Goal: Connect with others: Connect with other users

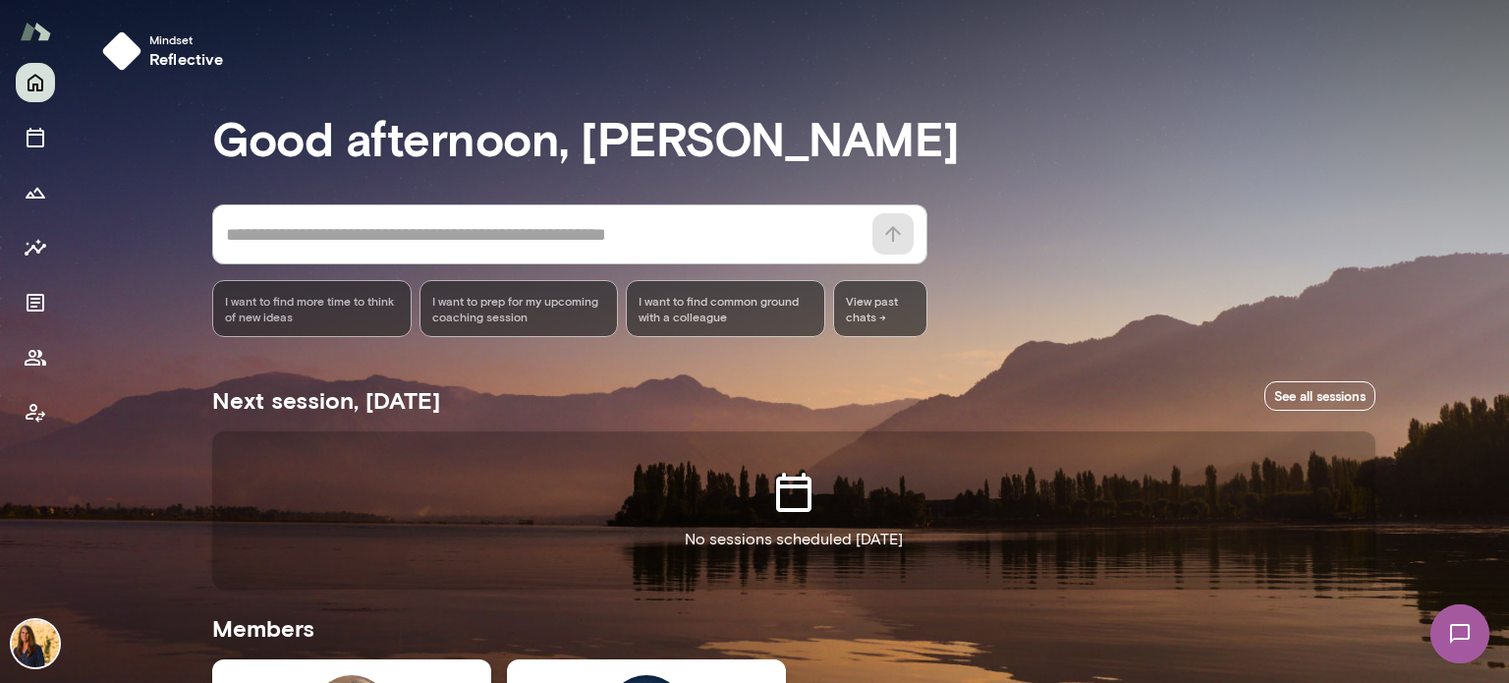
drag, startPoint x: 1501, startPoint y: 227, endPoint x: 1498, endPoint y: 283, distance: 56.1
click at [1498, 283] on div at bounding box center [754, 227] width 1509 height 455
drag, startPoint x: 1501, startPoint y: 293, endPoint x: 1483, endPoint y: 413, distance: 121.1
click at [1483, 413] on div "Mindset reflective Good afternoon, [PERSON_NAME] * ​ ​ I want to find more time…" at bounding box center [754, 341] width 1509 height 683
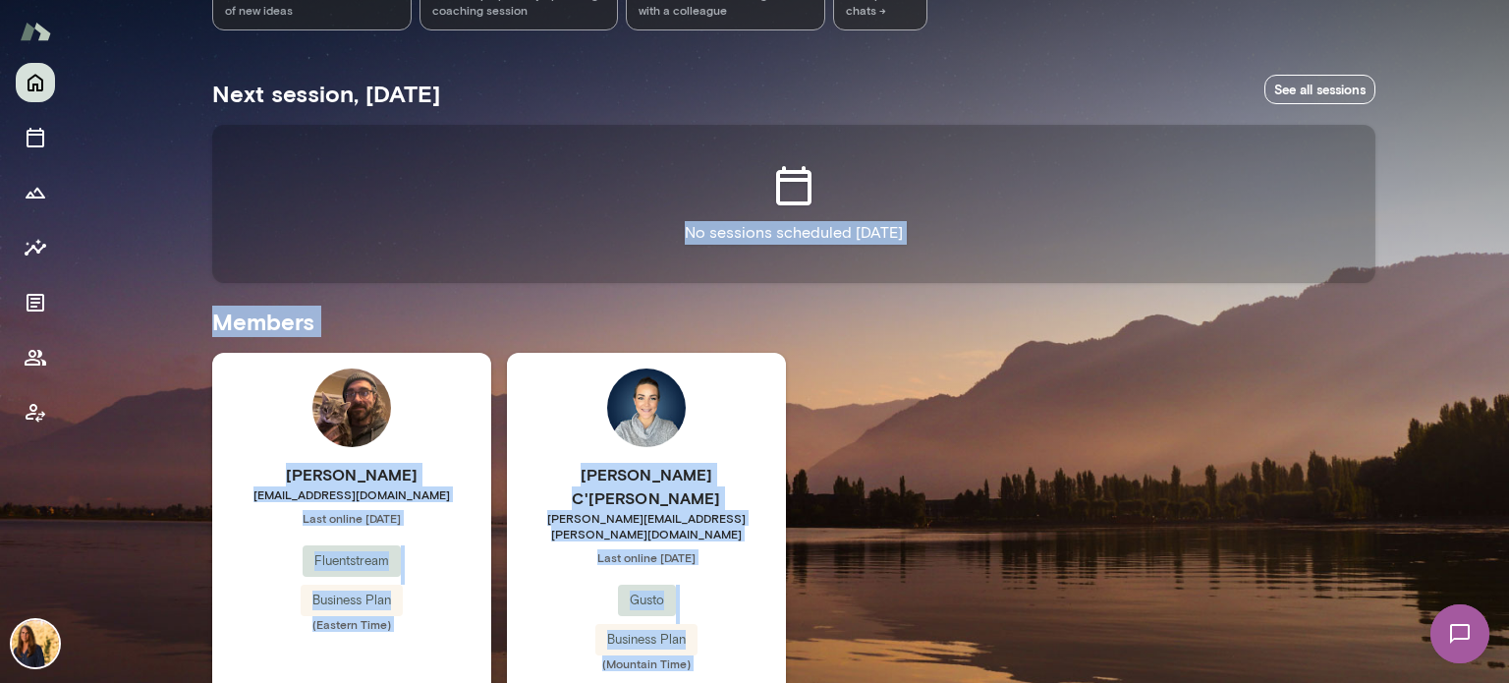
scroll to position [351, 0]
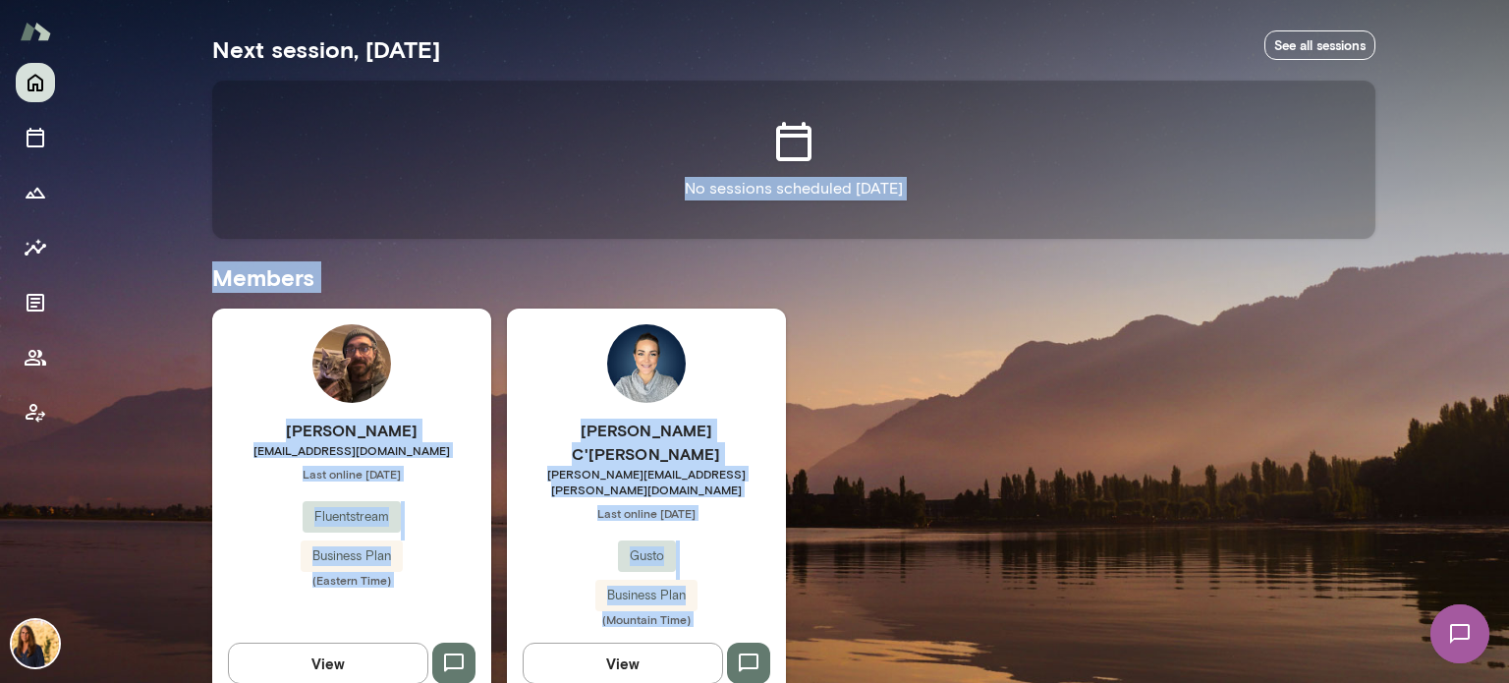
click at [969, 418] on div "[PERSON_NAME] [EMAIL_ADDRESS][DOMAIN_NAME] Last online [DATE] Fluentstream Busi…" at bounding box center [793, 503] width 1163 height 391
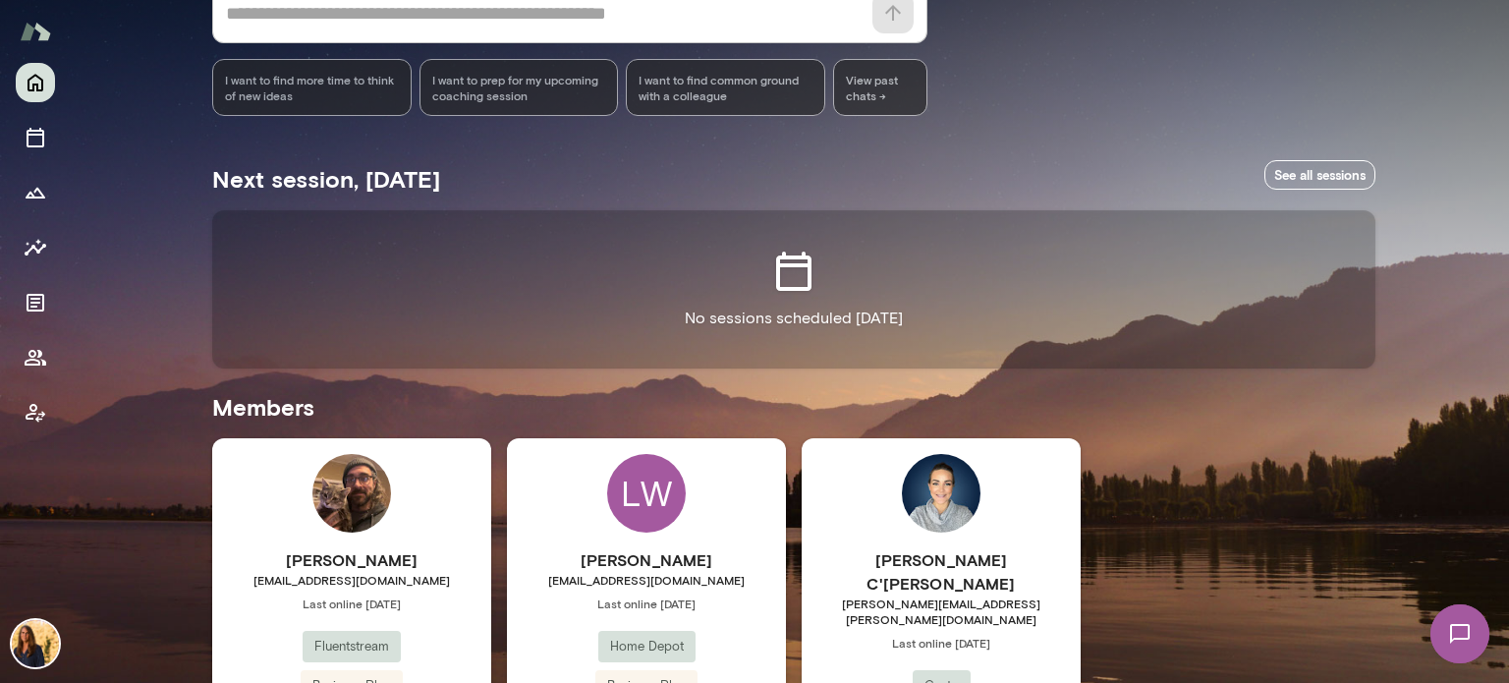
scroll to position [222, 0]
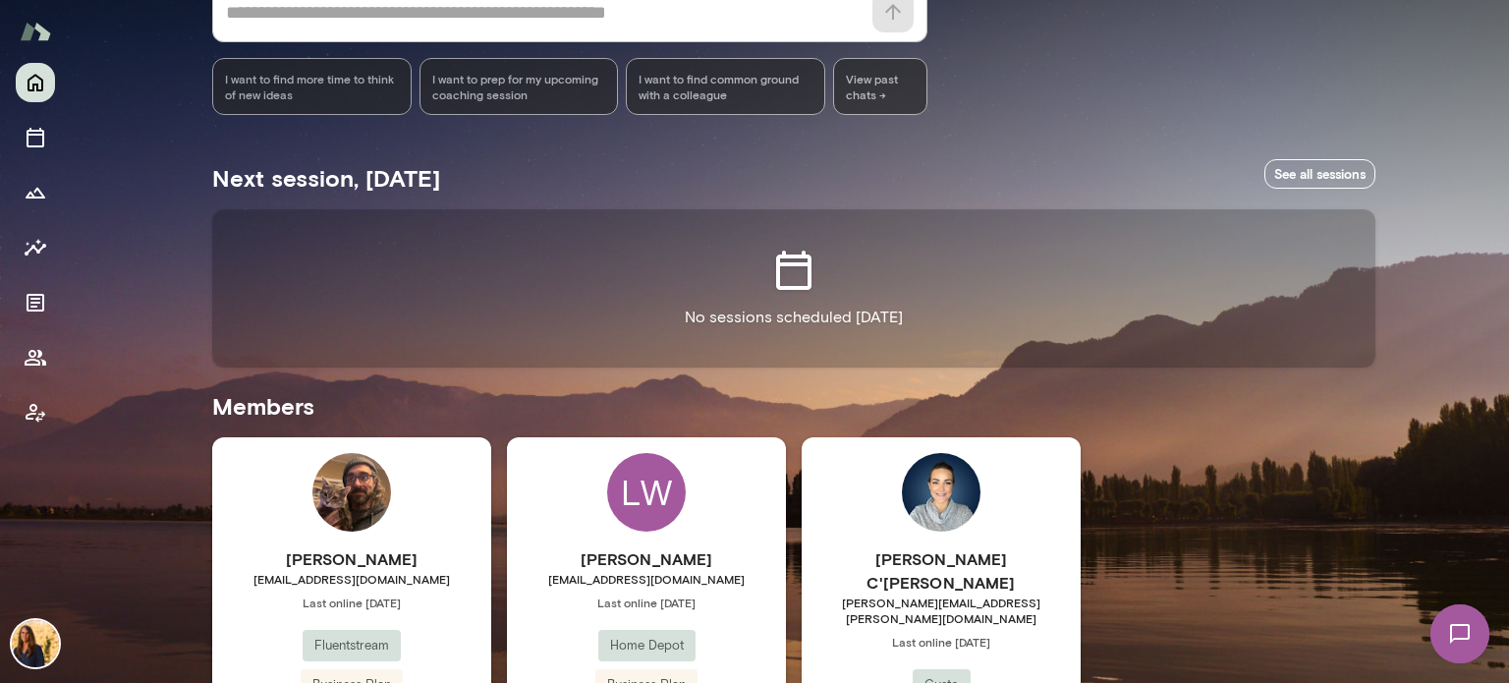
click at [727, 498] on div "LW Lauren Ward lauren_ward@homedepot.com Last online August 13 Home Depot Busin…" at bounding box center [646, 632] width 279 height 391
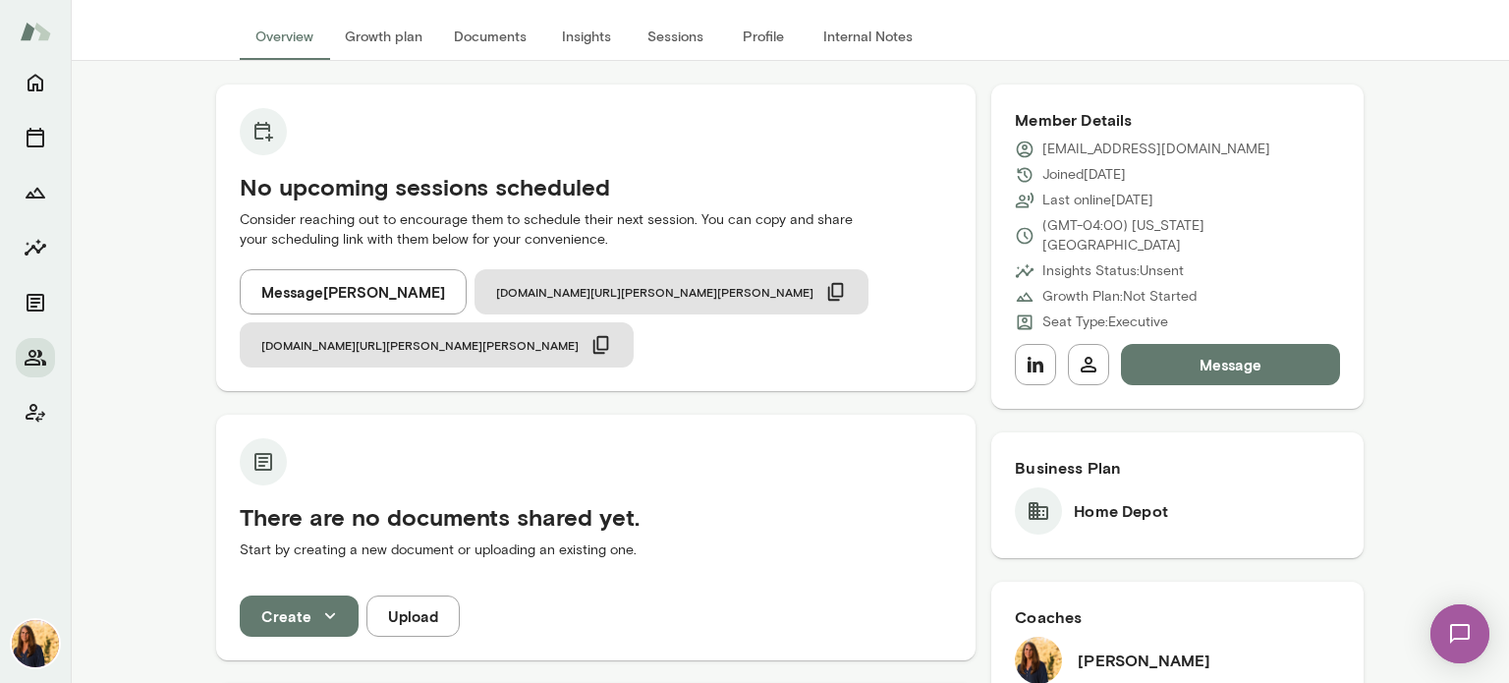
scroll to position [83, 0]
